Goal: Task Accomplishment & Management: Complete application form

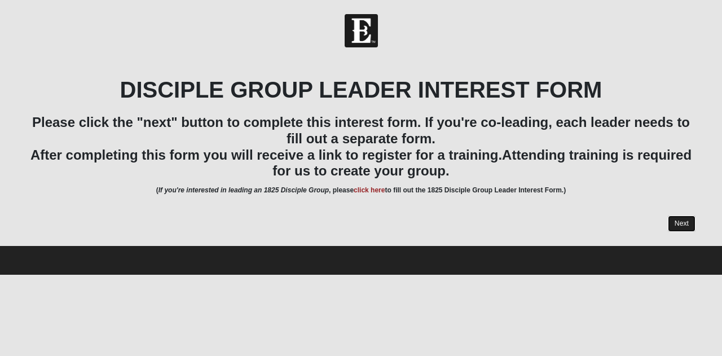
click at [683, 220] on link "Next" at bounding box center [682, 223] width 28 height 16
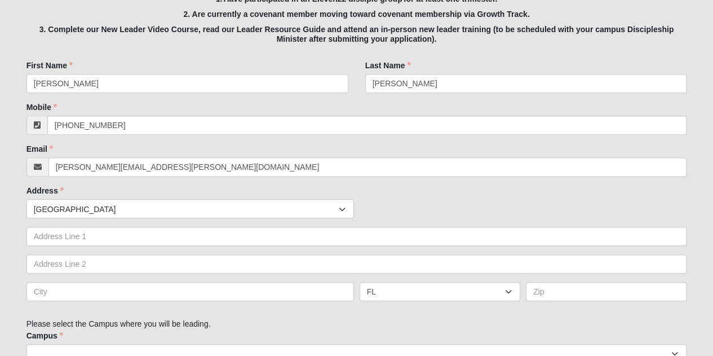
scroll to position [254, 0]
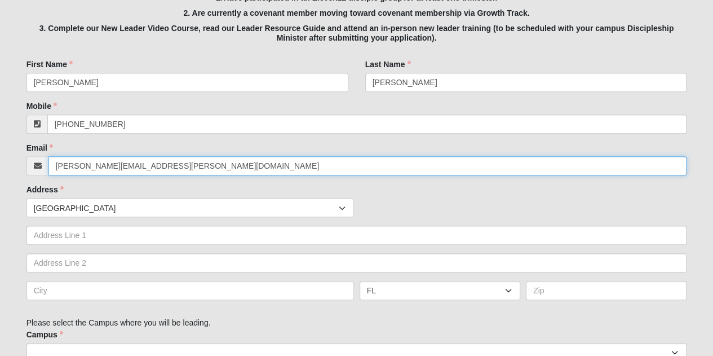
click at [589, 165] on input "[PERSON_NAME][EMAIL_ADDRESS][PERSON_NAME][DOMAIN_NAME]" at bounding box center [367, 165] width 639 height 19
type input "[PERSON_NAME][EMAIL_ADDRESS][PERSON_NAME][DOMAIN_NAME]"
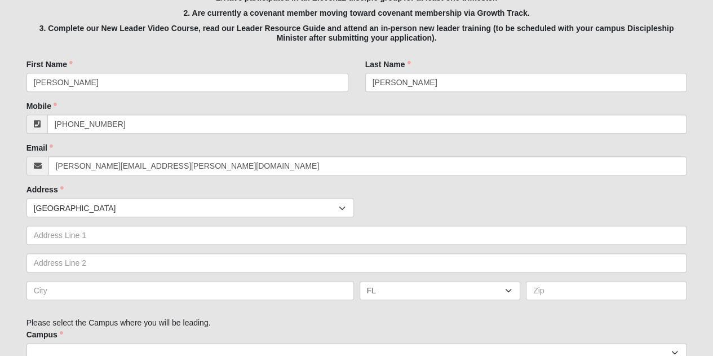
click at [642, 190] on div "Address Countries [GEOGRAPHIC_DATA] ------------------------ [GEOGRAPHIC_DATA] …" at bounding box center [357, 246] width 661 height 125
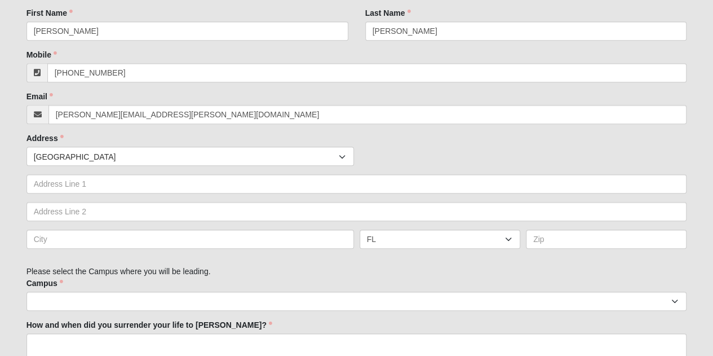
scroll to position [306, 0]
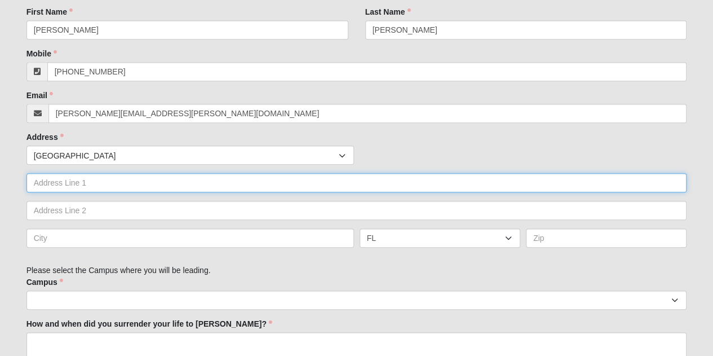
click at [355, 183] on input "text" at bounding box center [357, 182] width 661 height 19
type input "[STREET_ADDRESS]"
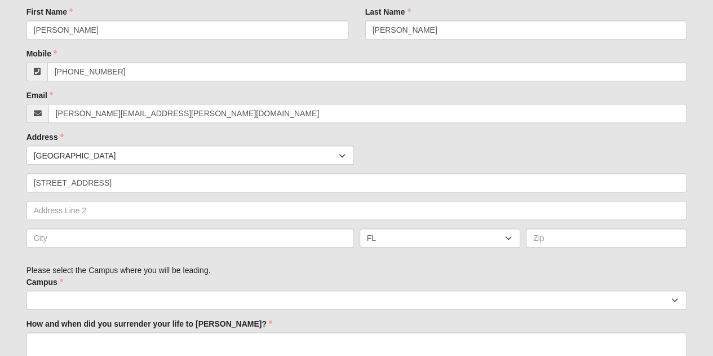
type input "[GEOGRAPHIC_DATA]"
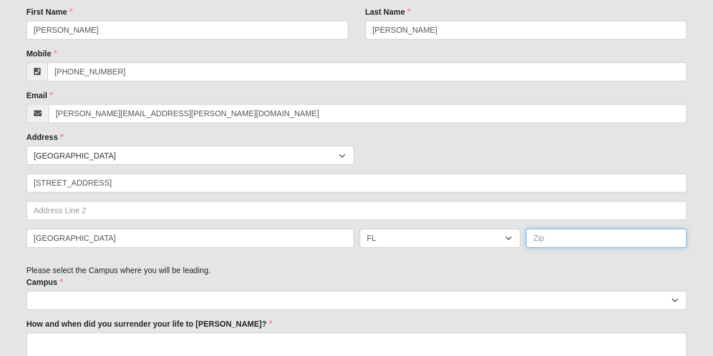
type input "32246"
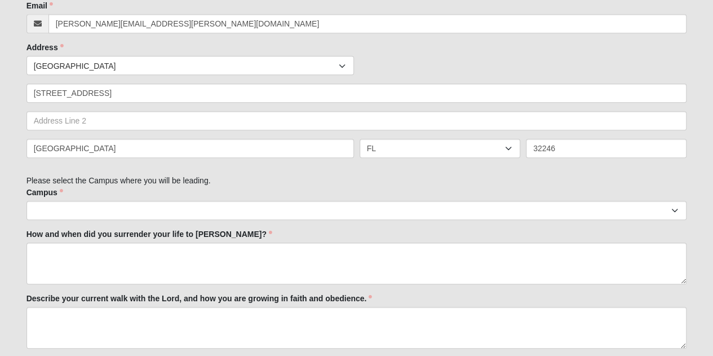
scroll to position [405, 0]
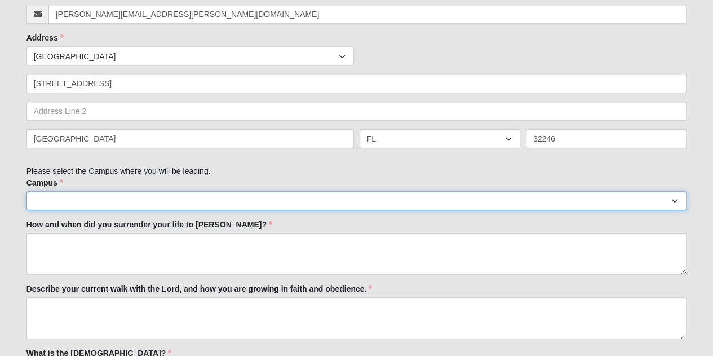
click at [70, 197] on select "Arlington Baymeadows Eleven22 Online [PERSON_NAME][GEOGRAPHIC_DATA] Jesup Manda…" at bounding box center [357, 200] width 661 height 19
select select "3"
click at [27, 191] on select "Arlington Baymeadows Eleven22 Online [PERSON_NAME][GEOGRAPHIC_DATA] Jesup Manda…" at bounding box center [357, 200] width 661 height 19
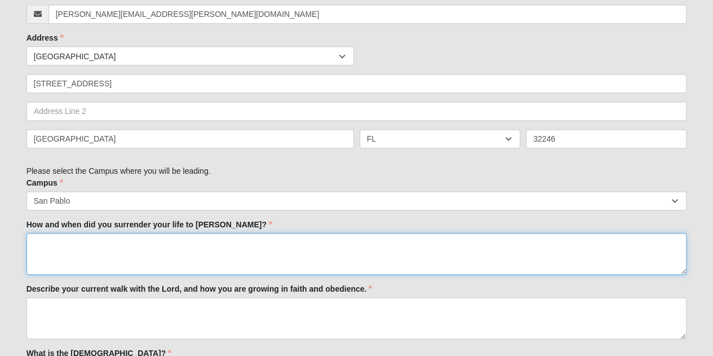
click at [38, 248] on textarea "How and when did you surrender your life to [PERSON_NAME]?" at bounding box center [357, 254] width 661 height 42
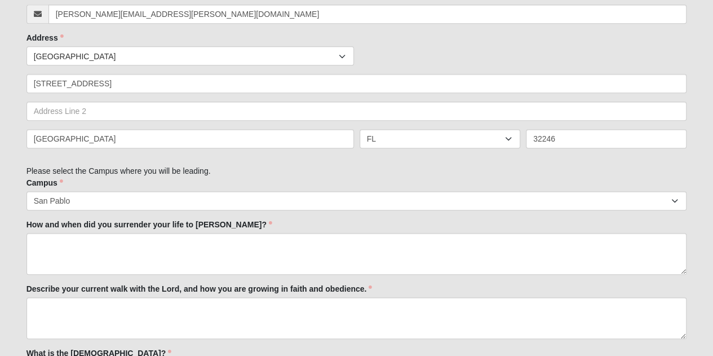
click at [8, 249] on form "Hello [PERSON_NAME] My Account Log Out Disciple Group Leader Interest Form Even…" at bounding box center [356, 292] width 713 height 1366
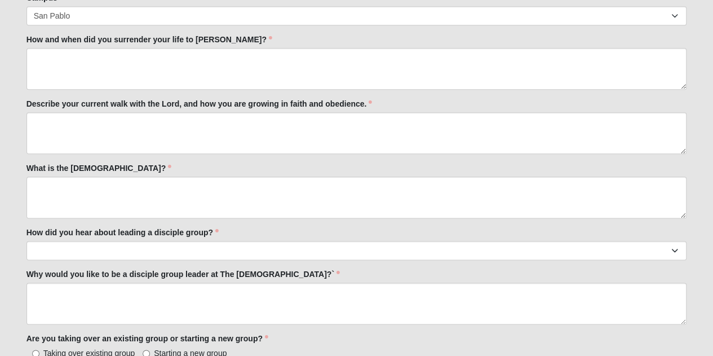
scroll to position [656, 0]
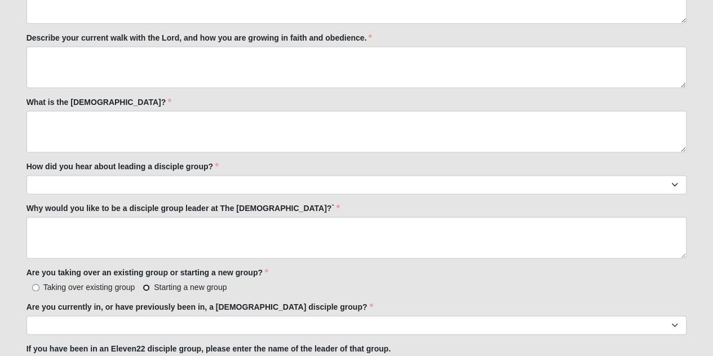
click at [146, 284] on input "Starting a new group" at bounding box center [146, 287] width 7 height 7
radio input "true"
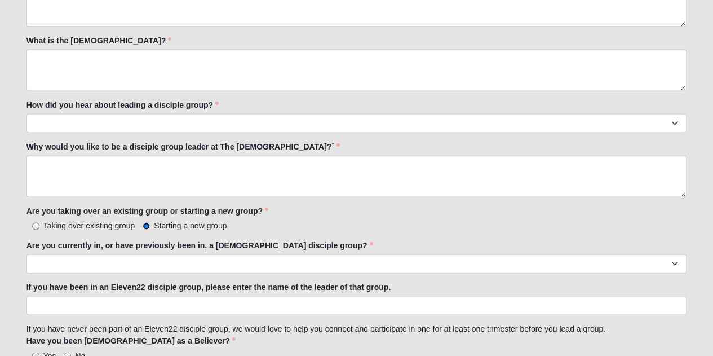
scroll to position [733, 0]
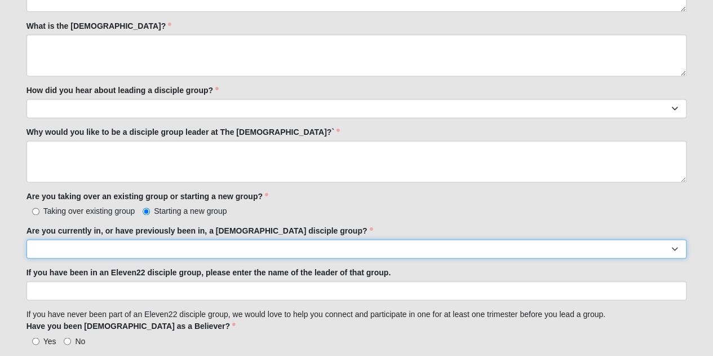
click at [139, 248] on select "Yes No" at bounding box center [357, 248] width 661 height 19
select select "Yes"
click at [27, 239] on select "Yes No" at bounding box center [357, 248] width 661 height 19
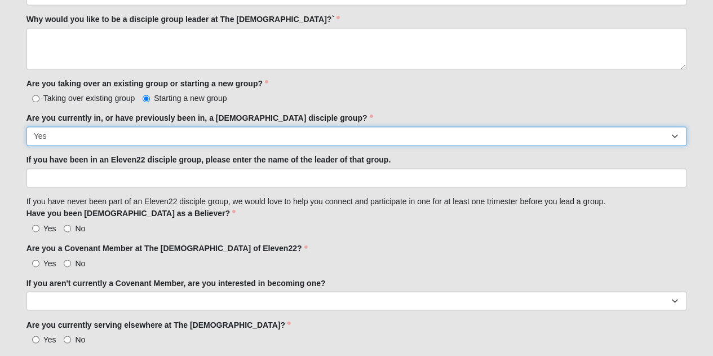
scroll to position [846, 0]
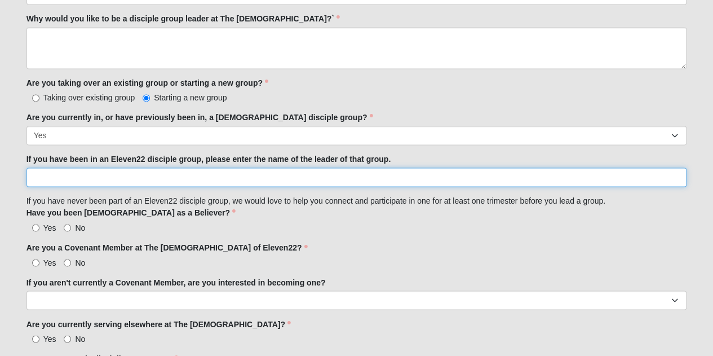
click at [158, 177] on input "If you have been in an Eleven22 disciple group, please enter the name of the le…" at bounding box center [357, 176] width 661 height 19
type input "Bo and [PERSON_NAME]"
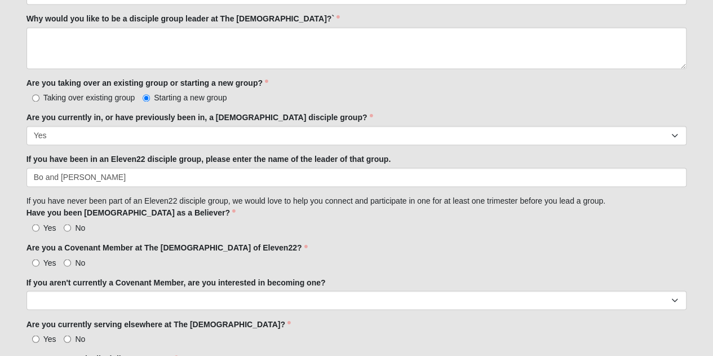
click at [34, 225] on input "Yes" at bounding box center [35, 227] width 7 height 7
radio input "true"
click at [33, 259] on input "Yes" at bounding box center [35, 262] width 7 height 7
radio input "true"
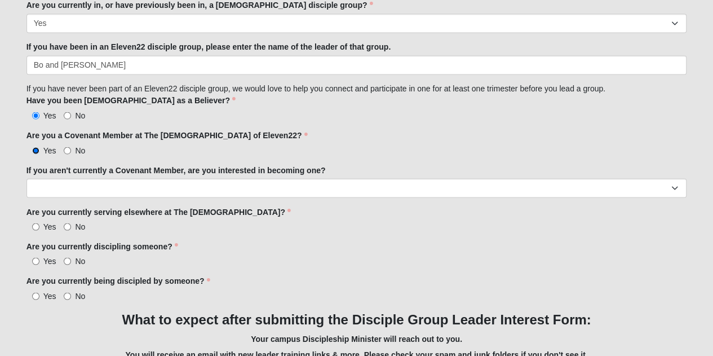
scroll to position [974, 0]
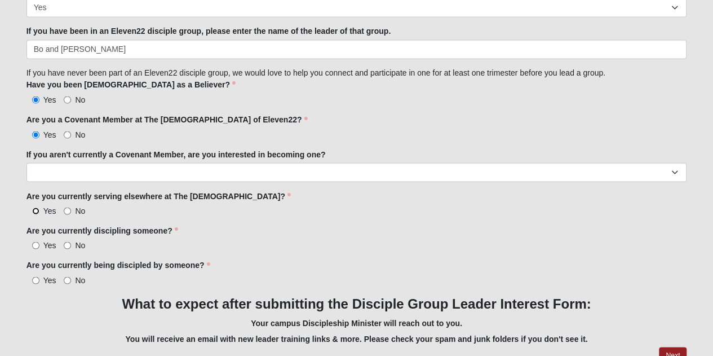
click at [32, 207] on input "Yes" at bounding box center [35, 210] width 7 height 7
radio input "true"
click at [35, 241] on input "Yes" at bounding box center [35, 244] width 7 height 7
radio input "true"
click at [36, 276] on input "Yes" at bounding box center [35, 279] width 7 height 7
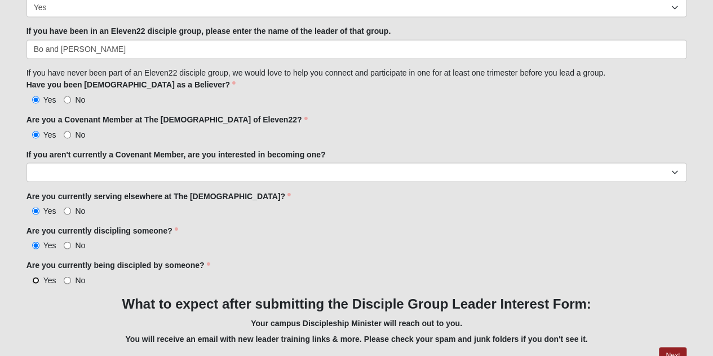
radio input "true"
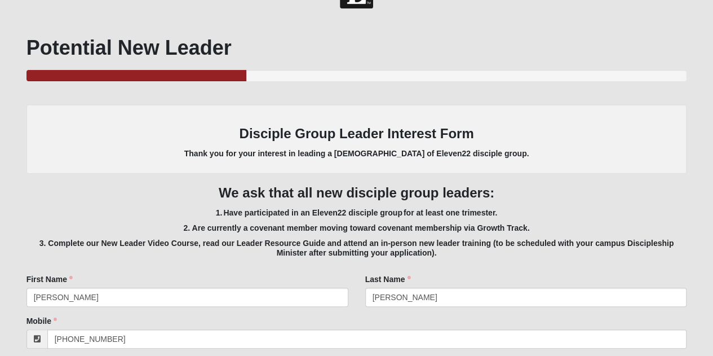
scroll to position [0, 0]
